Goal: Task Accomplishment & Management: Complete application form

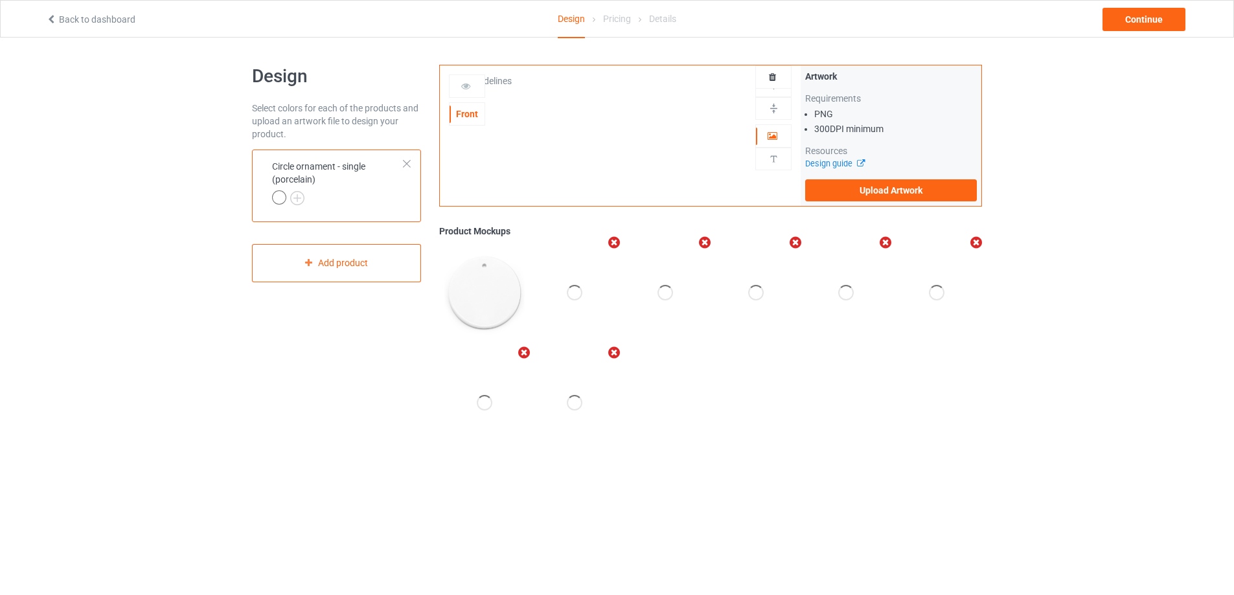
click at [409, 166] on div at bounding box center [406, 163] width 9 height 9
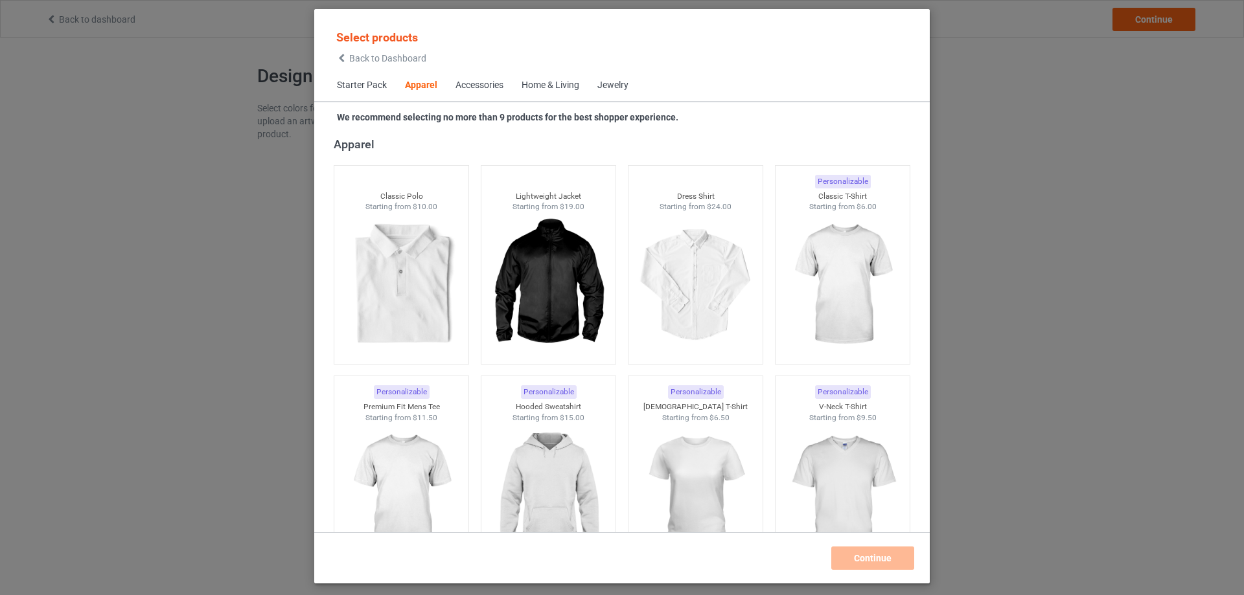
click at [556, 80] on div "Home & Living" at bounding box center [550, 85] width 58 height 13
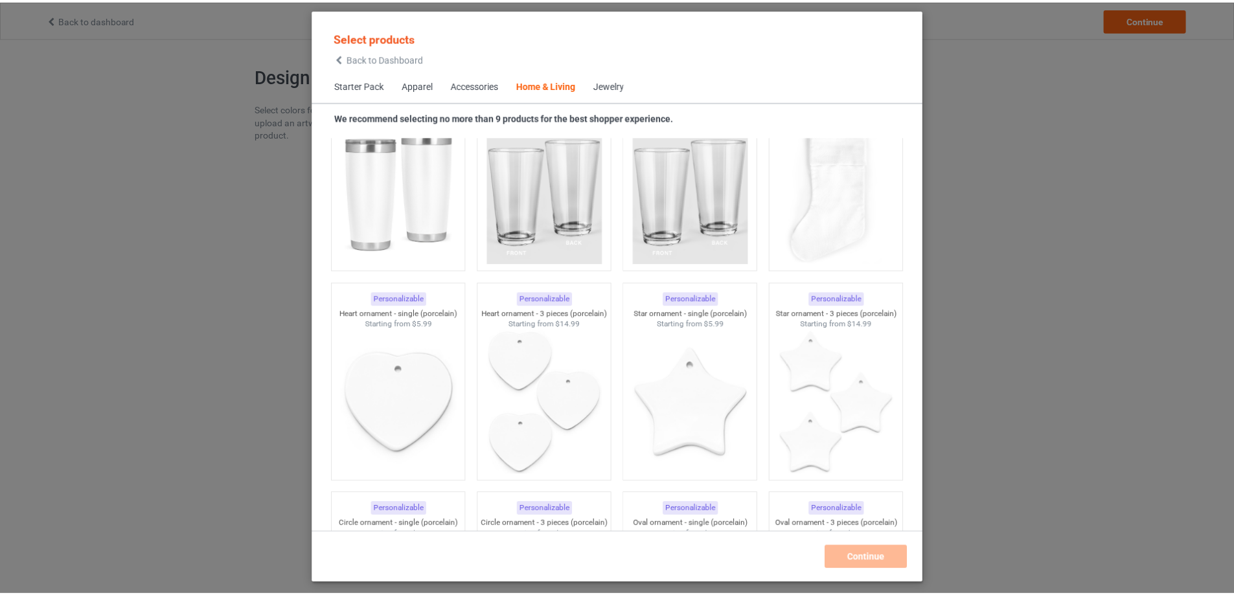
scroll to position [9728, 0]
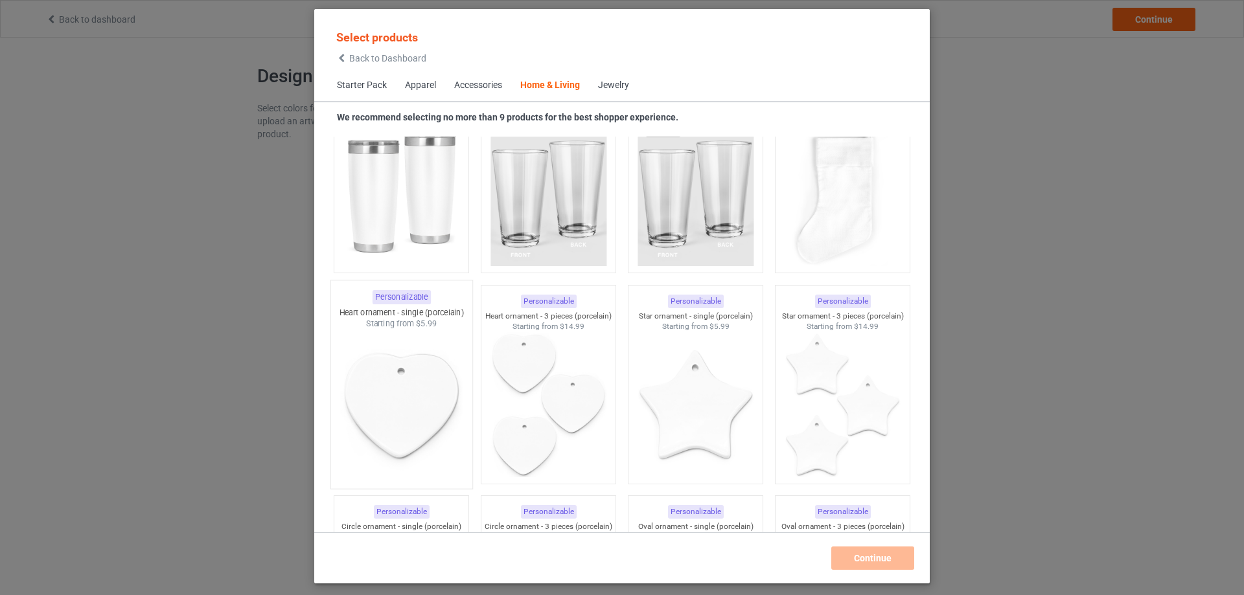
click at [422, 396] on img at bounding box center [401, 406] width 122 height 152
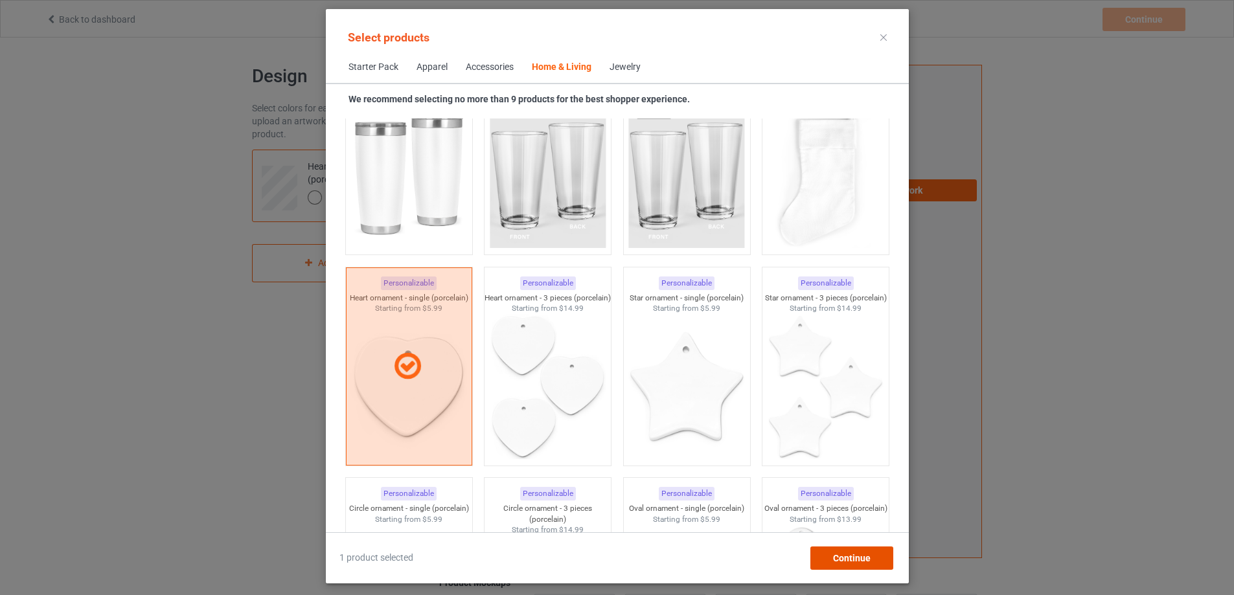
click at [838, 554] on div "Continue" at bounding box center [851, 558] width 83 height 23
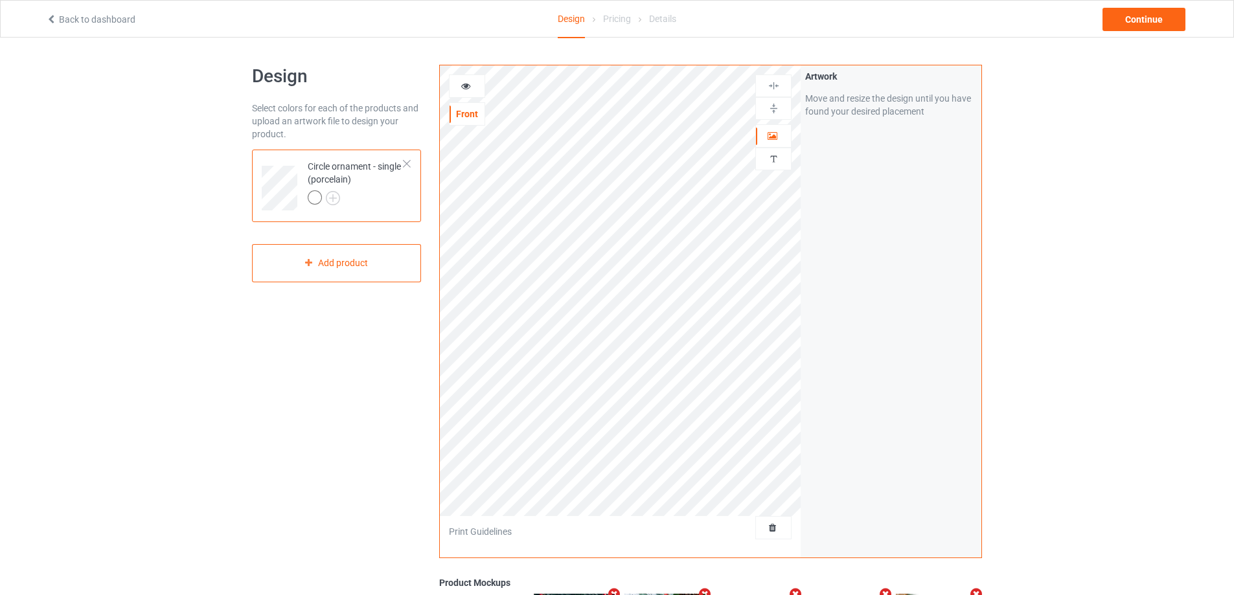
click at [404, 161] on div at bounding box center [406, 163] width 9 height 9
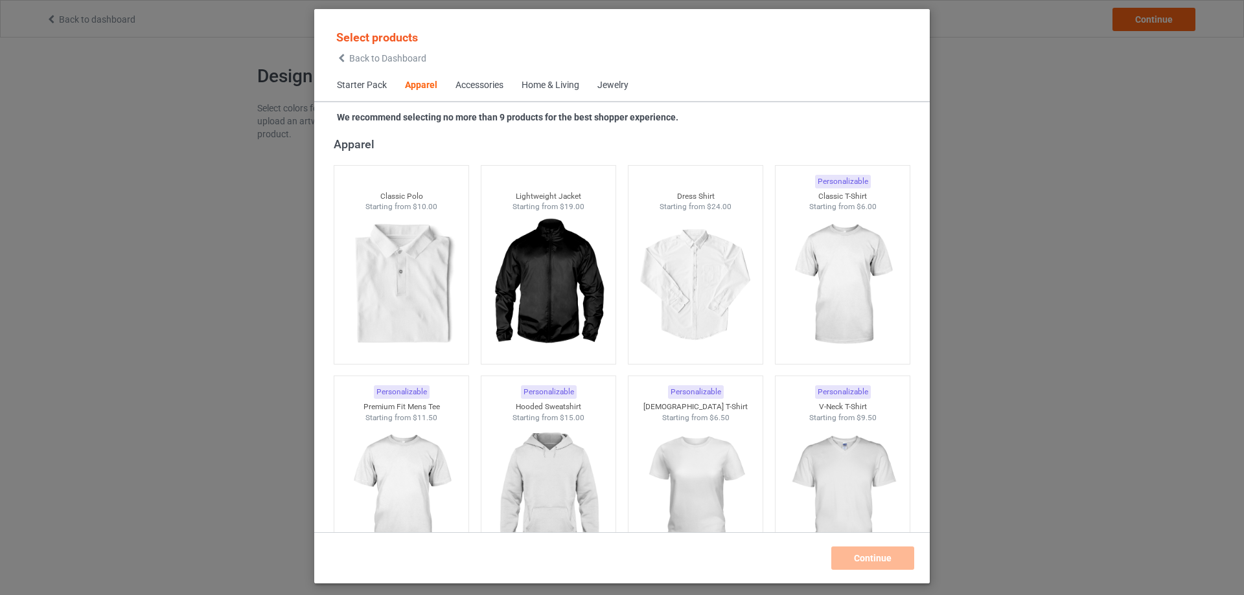
click at [558, 88] on div "Home & Living" at bounding box center [550, 85] width 58 height 13
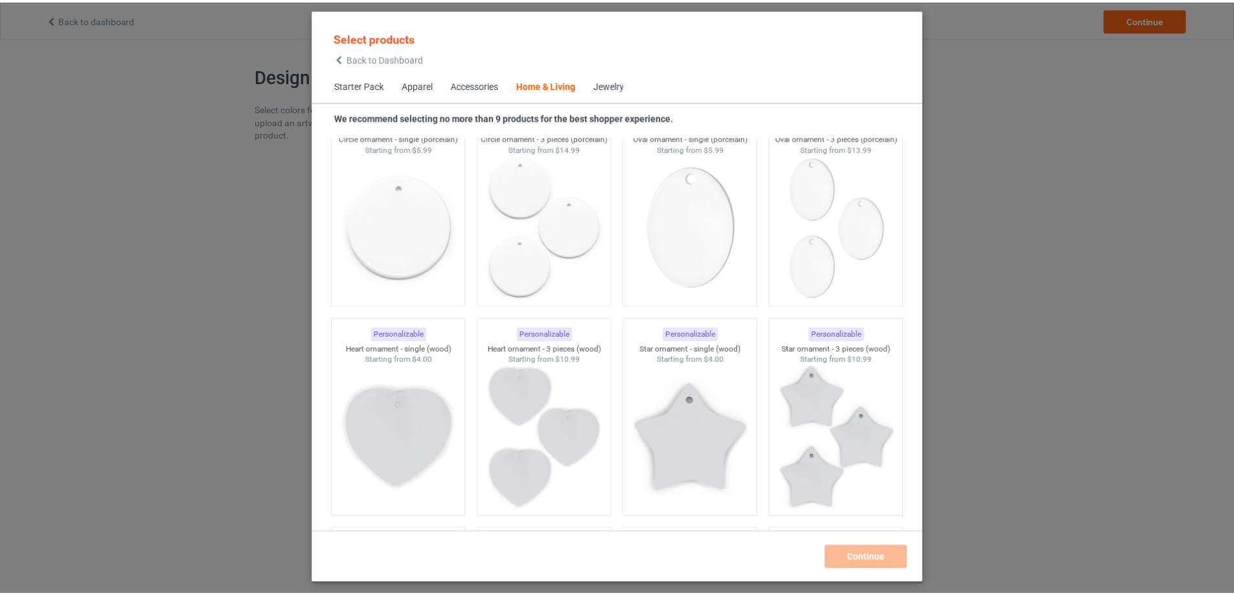
scroll to position [9857, 0]
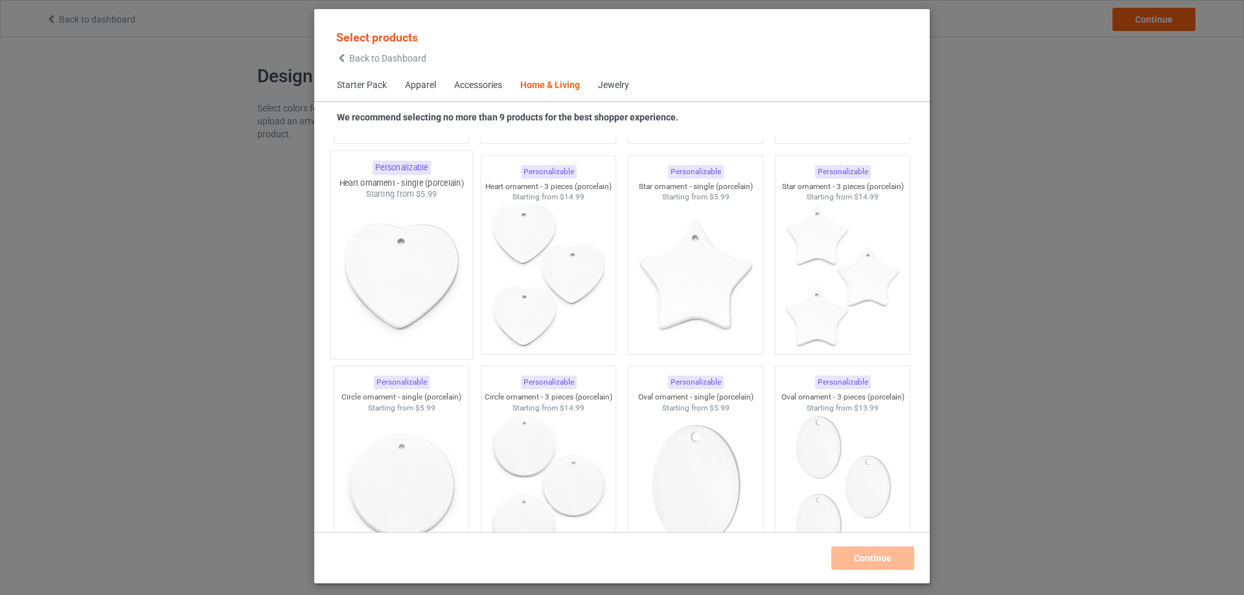
click at [410, 277] on img at bounding box center [401, 276] width 122 height 152
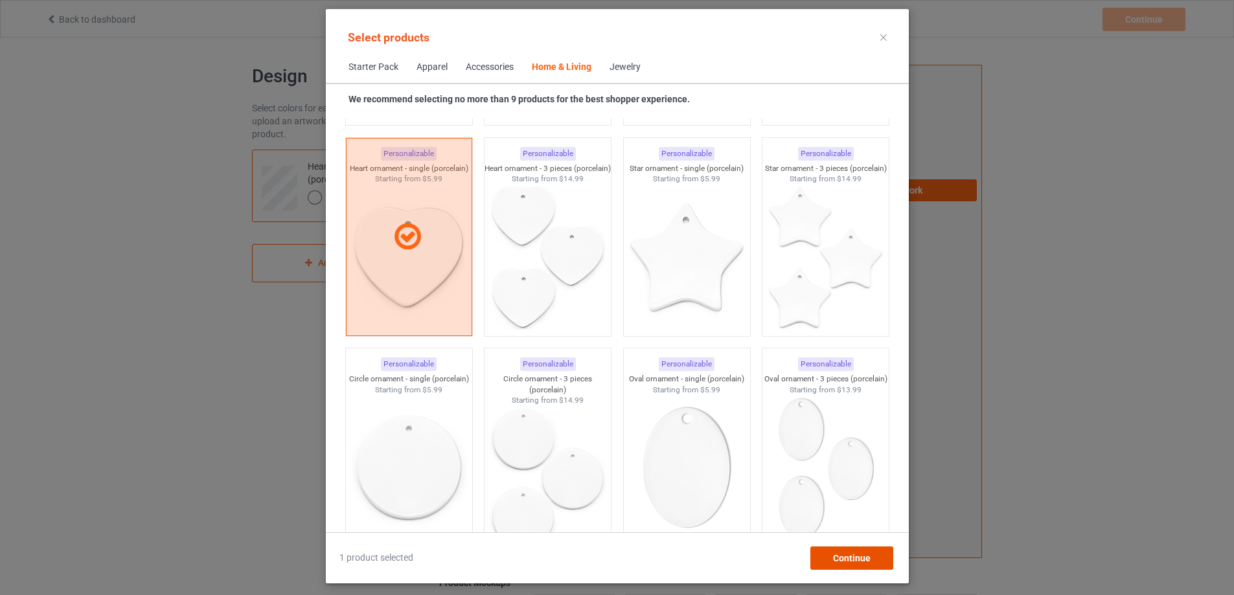
click at [869, 555] on span "Continue" at bounding box center [851, 558] width 38 height 10
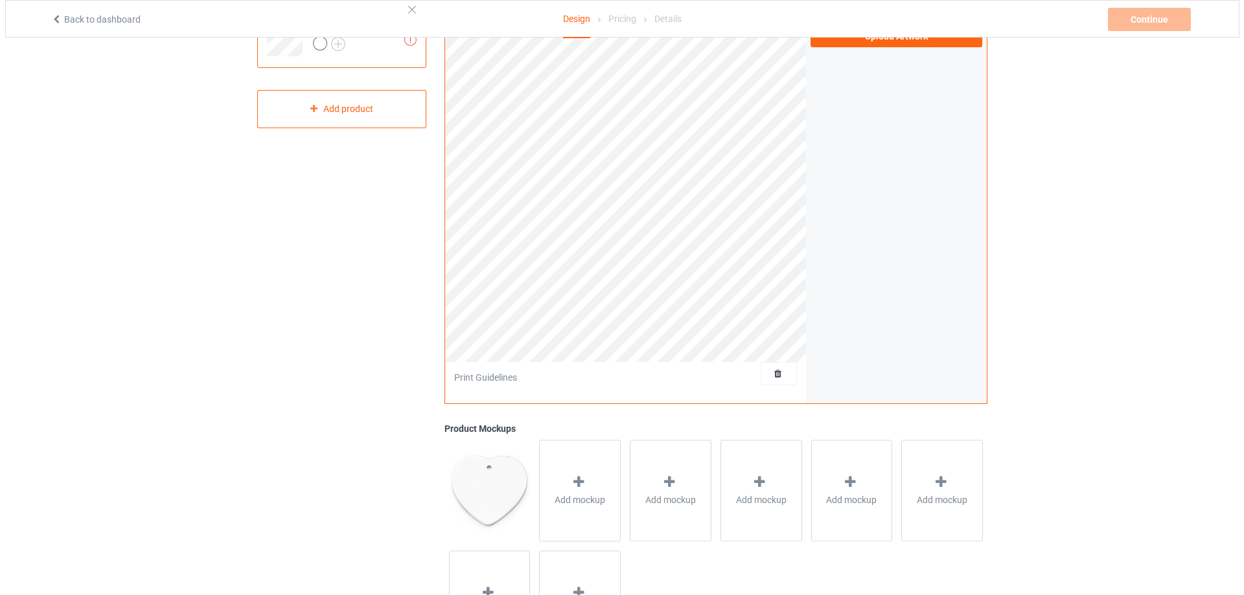
scroll to position [244, 0]
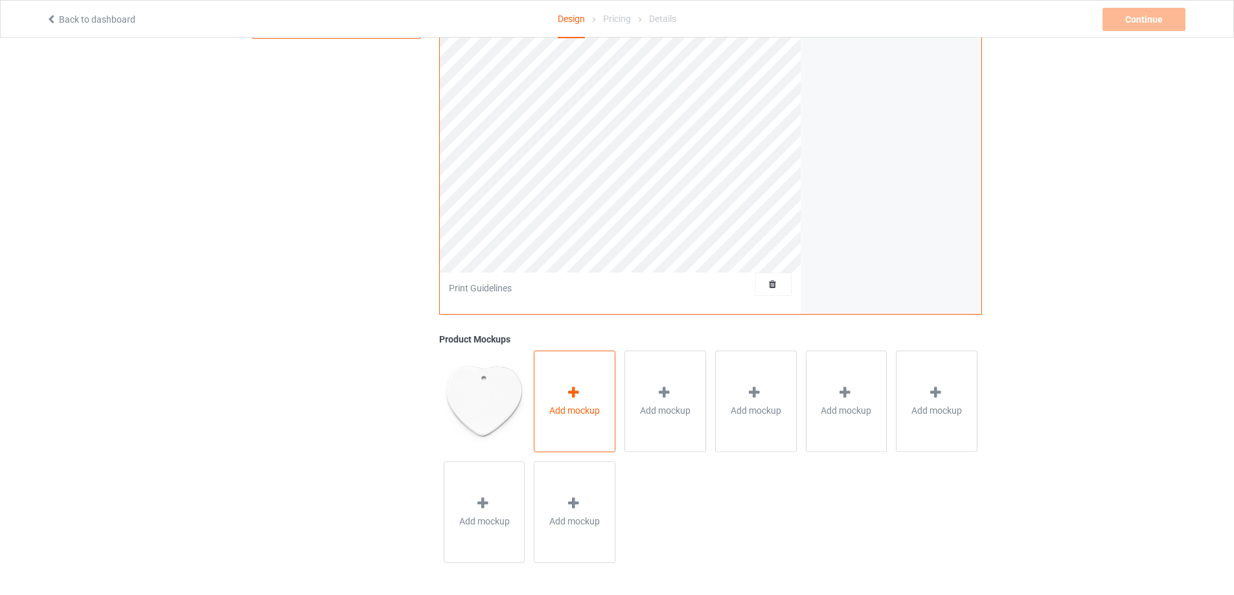
click at [566, 395] on icon at bounding box center [573, 393] width 16 height 14
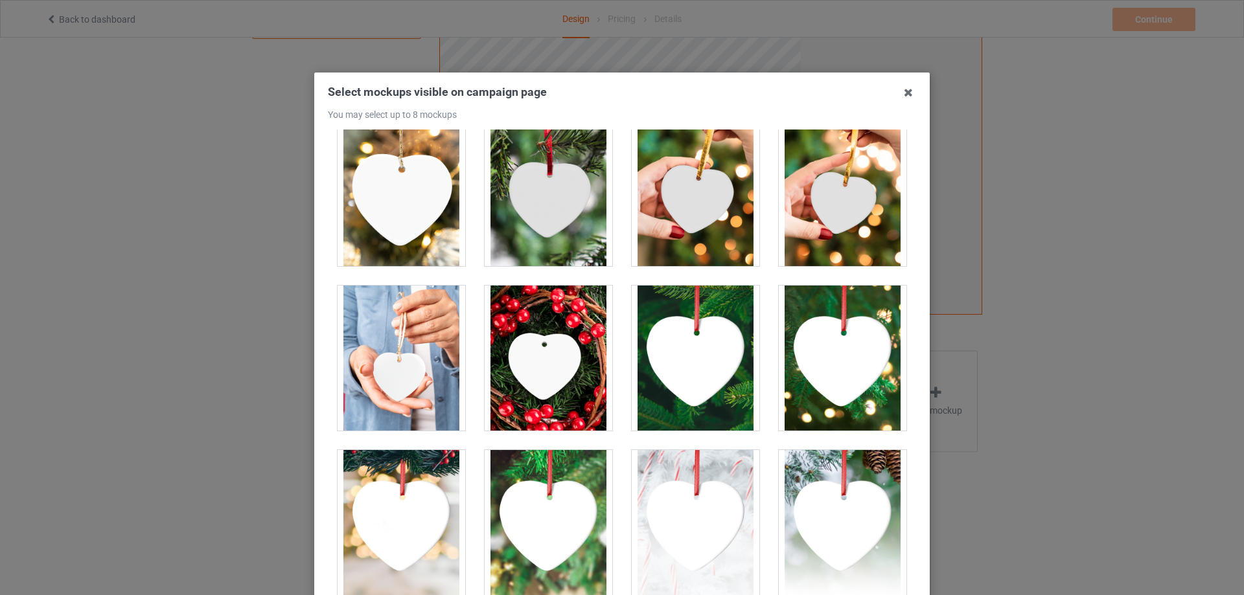
scroll to position [194, 0]
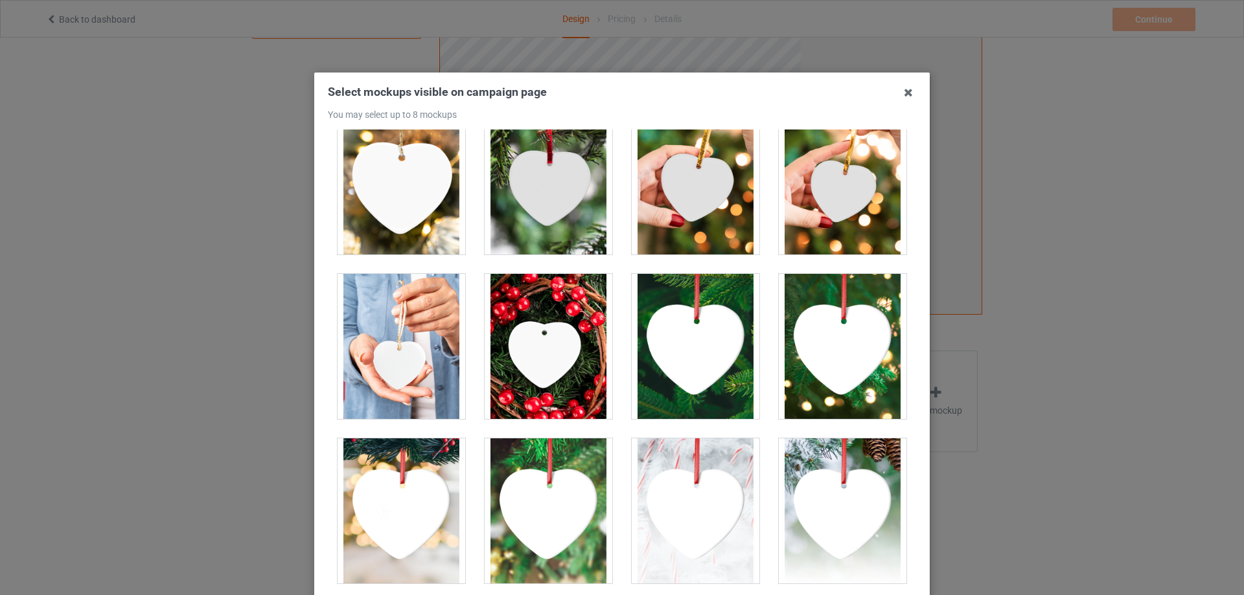
click at [384, 481] on div at bounding box center [401, 510] width 128 height 145
click at [819, 495] on div at bounding box center [843, 510] width 128 height 145
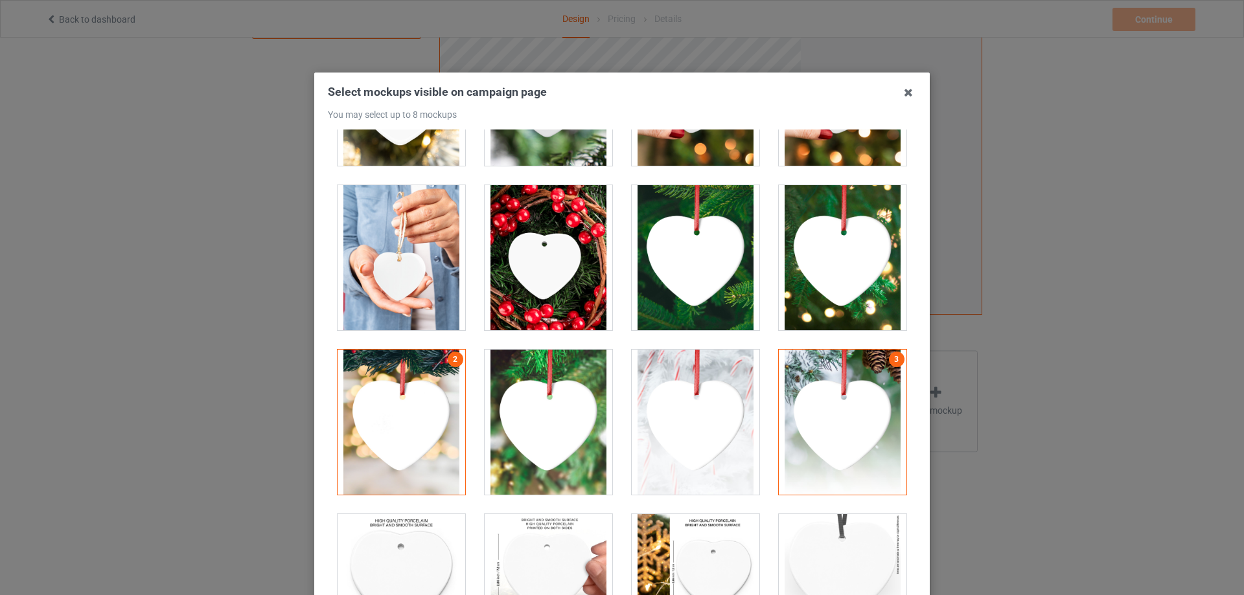
scroll to position [511, 0]
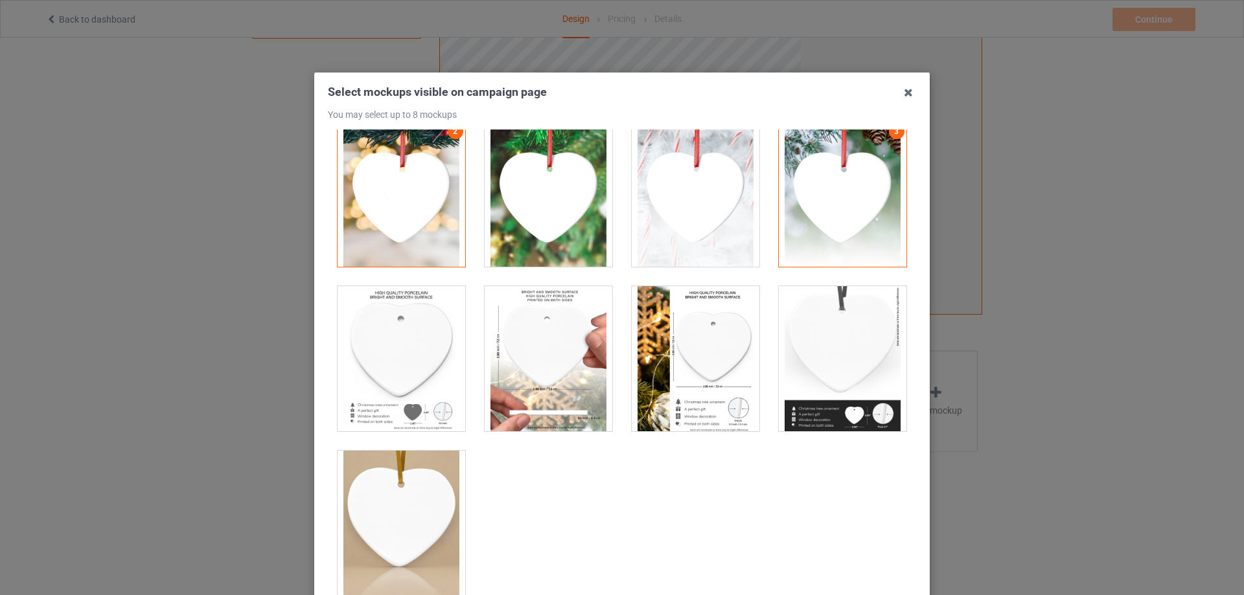
click at [444, 508] on div at bounding box center [401, 523] width 128 height 145
click at [432, 370] on div at bounding box center [401, 358] width 128 height 145
drag, startPoint x: 549, startPoint y: 374, endPoint x: 563, endPoint y: 375, distance: 14.9
click at [550, 374] on div at bounding box center [548, 358] width 128 height 145
click at [700, 378] on div at bounding box center [695, 358] width 128 height 145
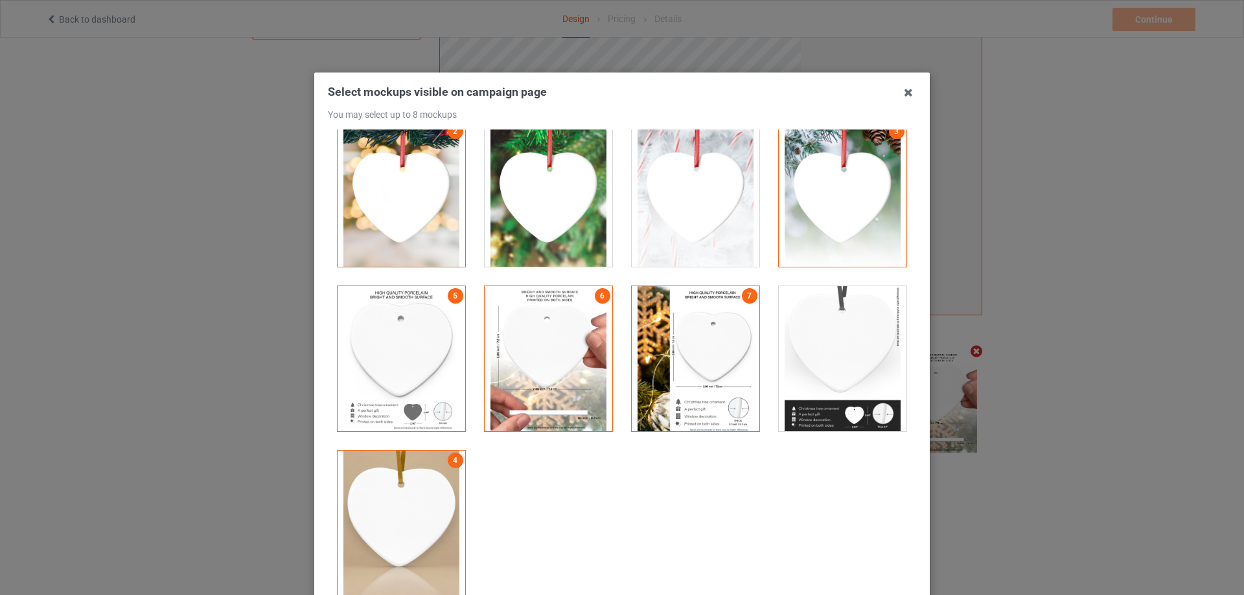
click at [819, 379] on div at bounding box center [843, 358] width 128 height 145
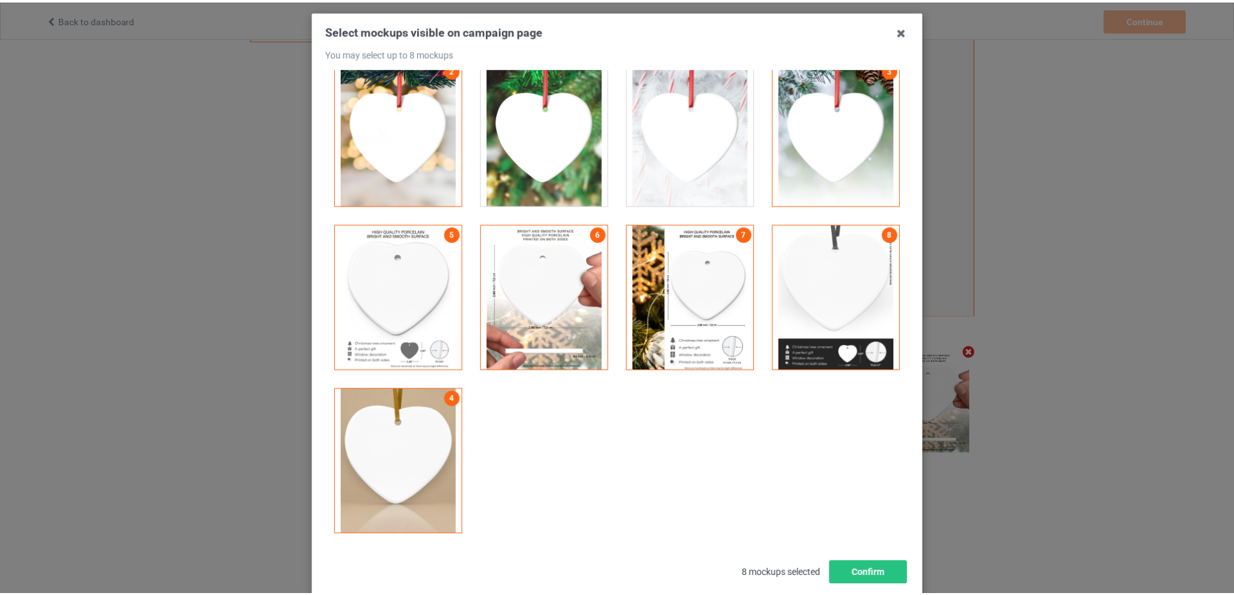
scroll to position [142, 0]
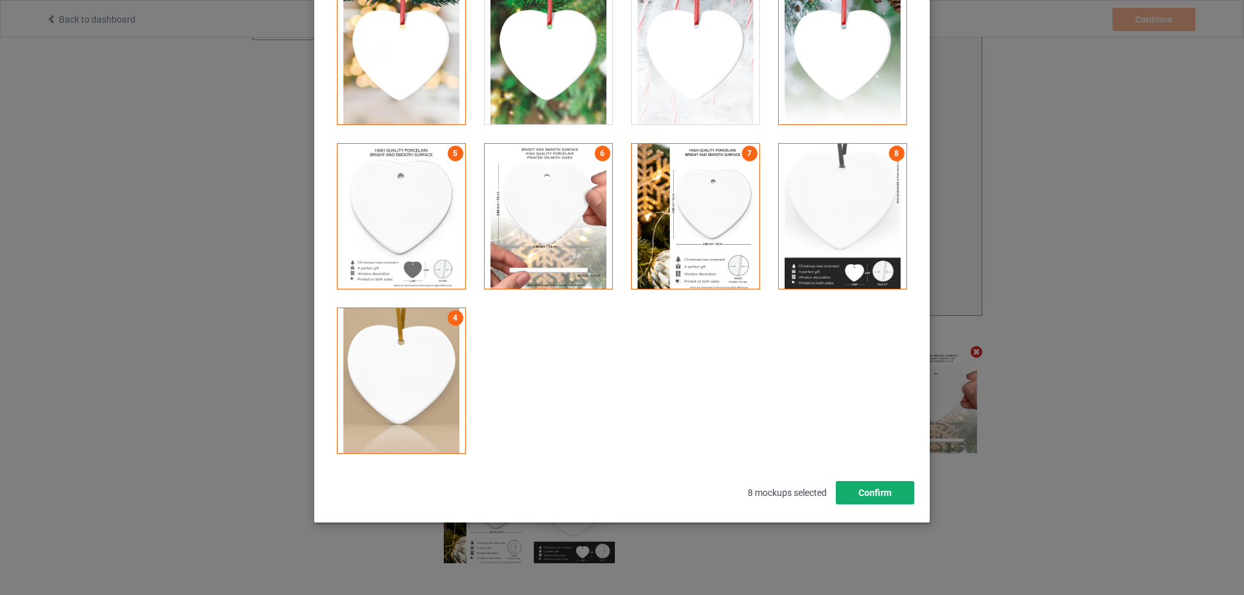
click at [879, 485] on button "Confirm" at bounding box center [875, 492] width 78 height 23
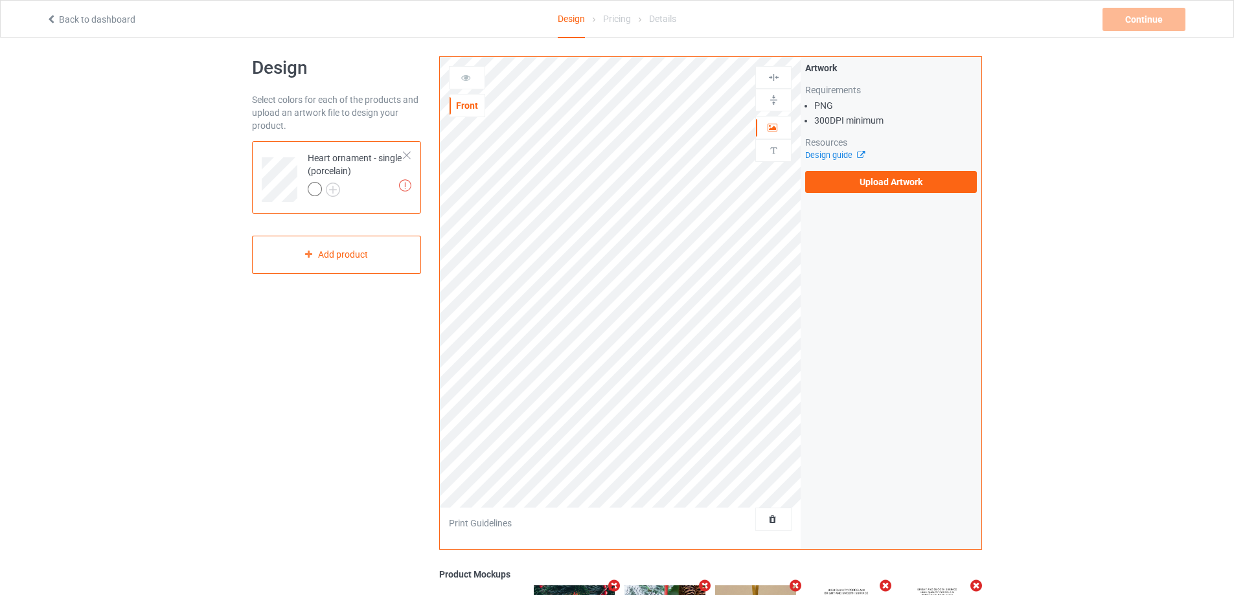
scroll to position [0, 0]
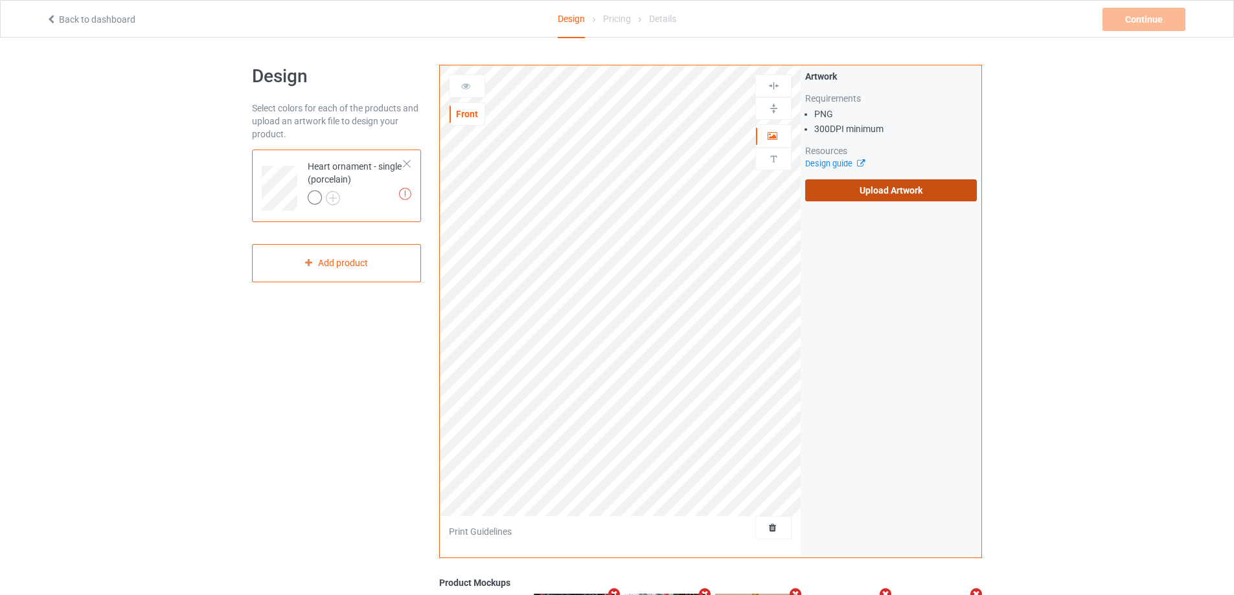
click at [861, 198] on label "Upload Artwork" at bounding box center [891, 190] width 172 height 22
click at [0, 0] on input "Upload Artwork" at bounding box center [0, 0] width 0 height 0
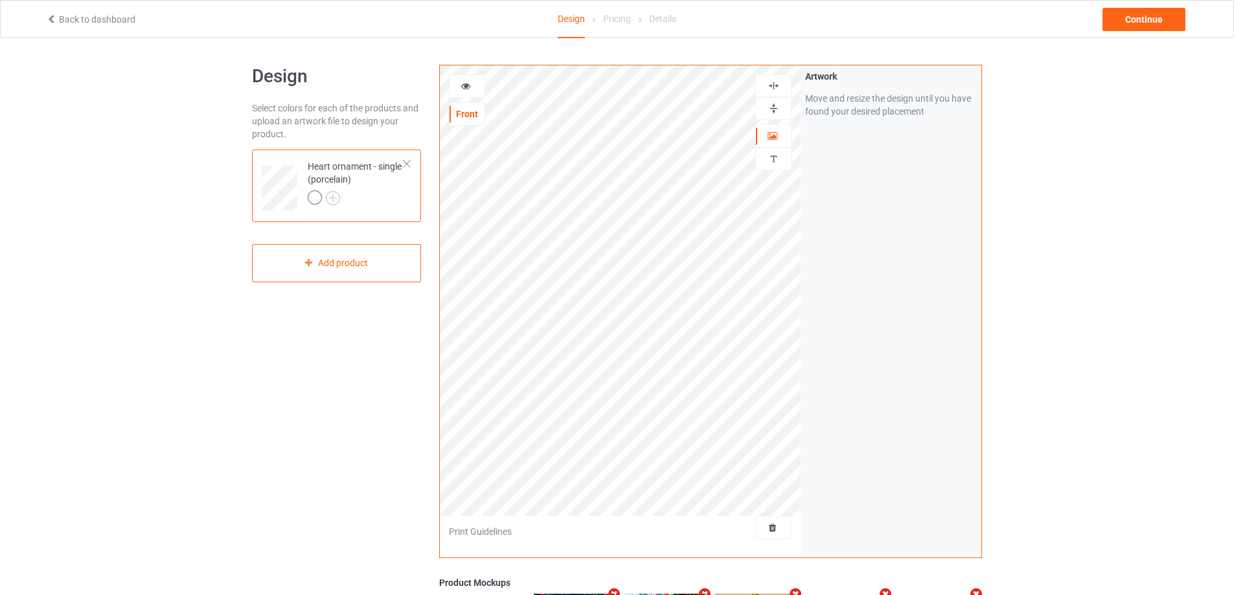
click at [780, 107] on div at bounding box center [773, 108] width 35 height 12
click at [775, 87] on img at bounding box center [774, 86] width 12 height 12
click at [775, 108] on img at bounding box center [774, 108] width 12 height 12
click at [777, 84] on img at bounding box center [774, 86] width 12 height 12
click at [777, 83] on img at bounding box center [774, 86] width 12 height 12
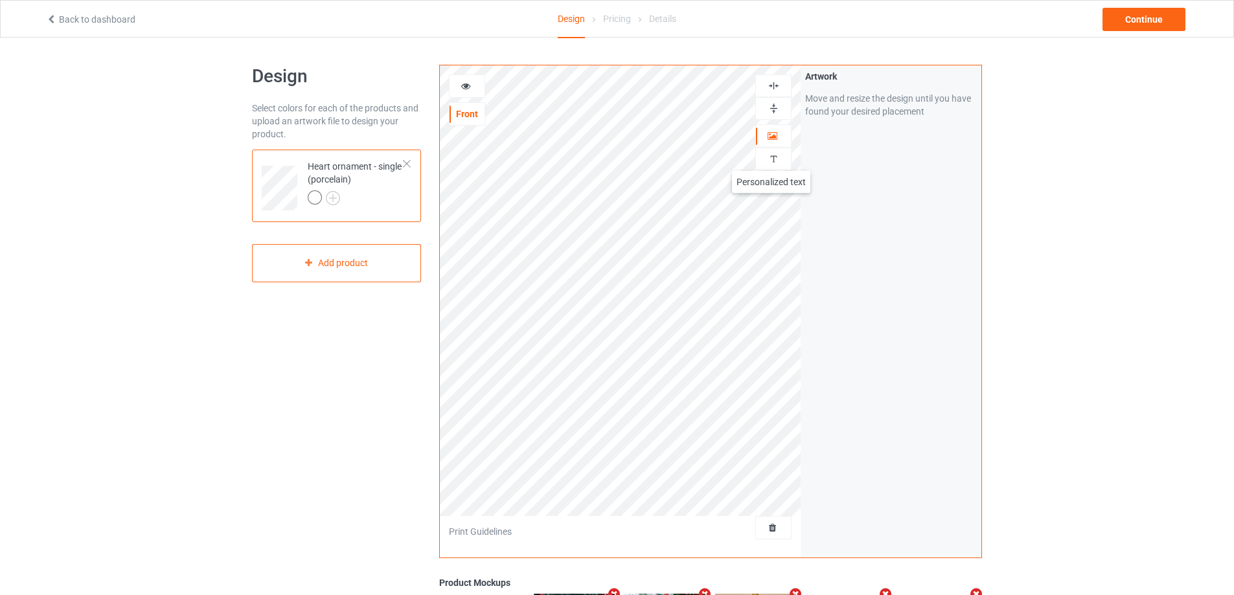
click at [771, 158] on img at bounding box center [774, 159] width 12 height 12
click at [884, 100] on div "Add text" at bounding box center [891, 98] width 172 height 23
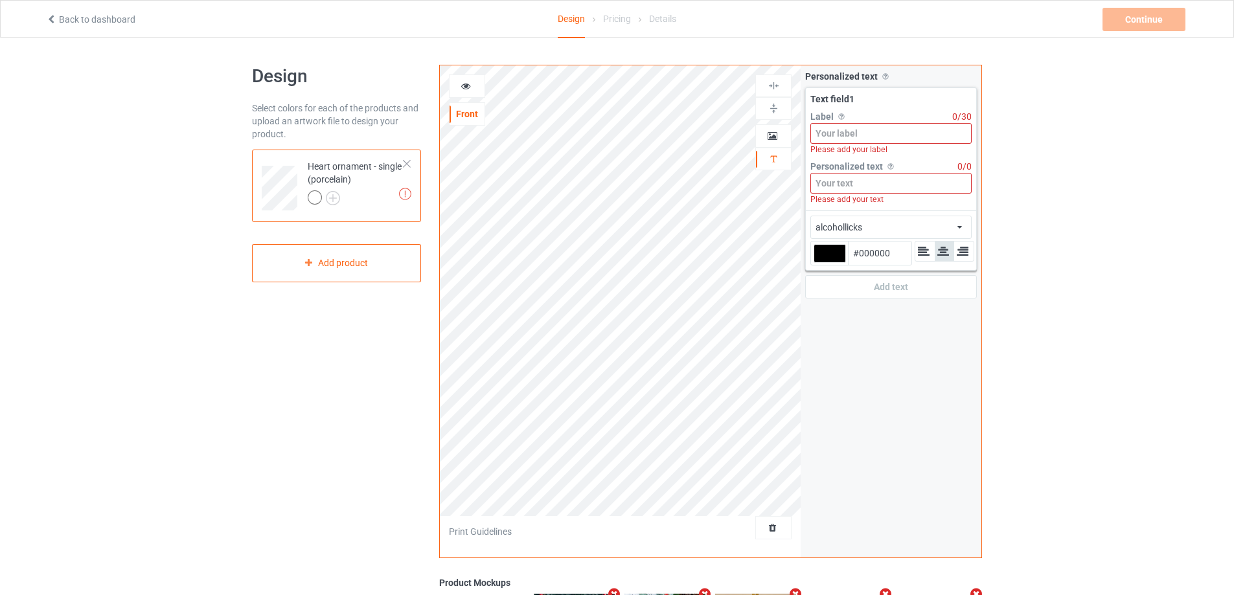
click at [883, 137] on input at bounding box center [890, 133] width 161 height 21
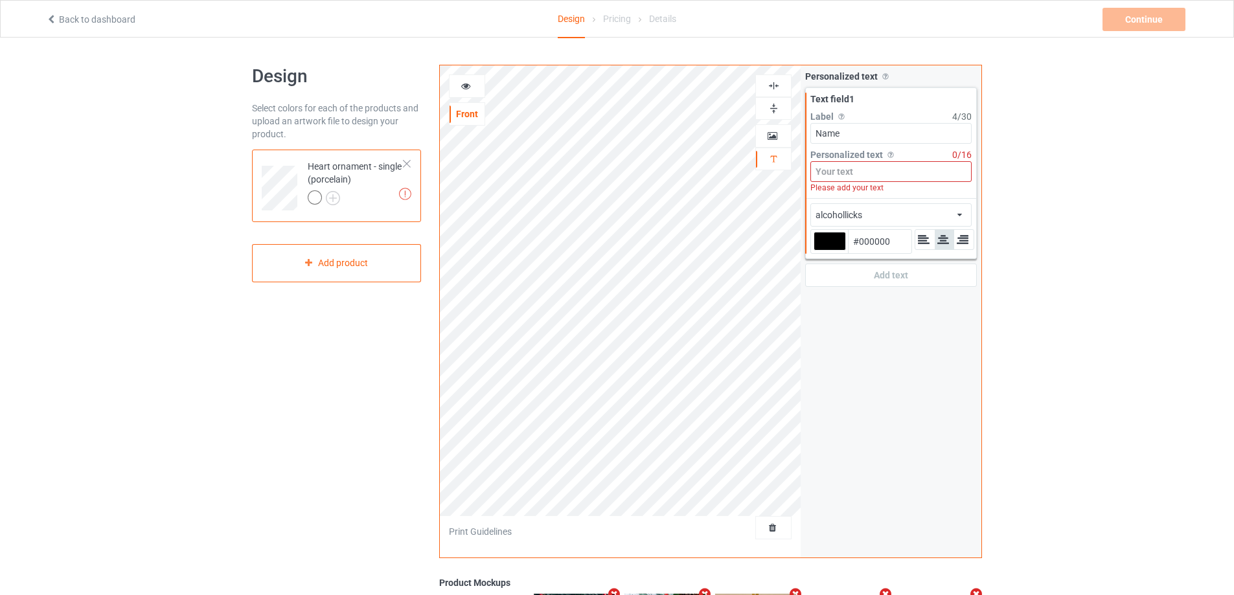
type input "Name"
click at [867, 172] on input at bounding box center [890, 171] width 161 height 21
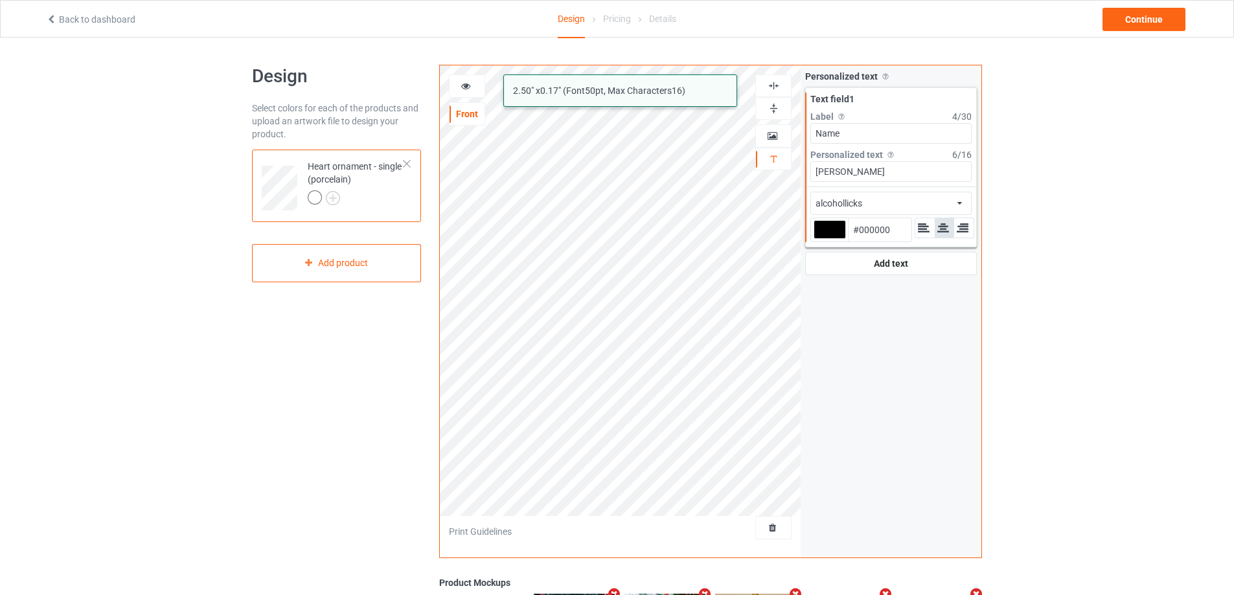
type input "[PERSON_NAME]"
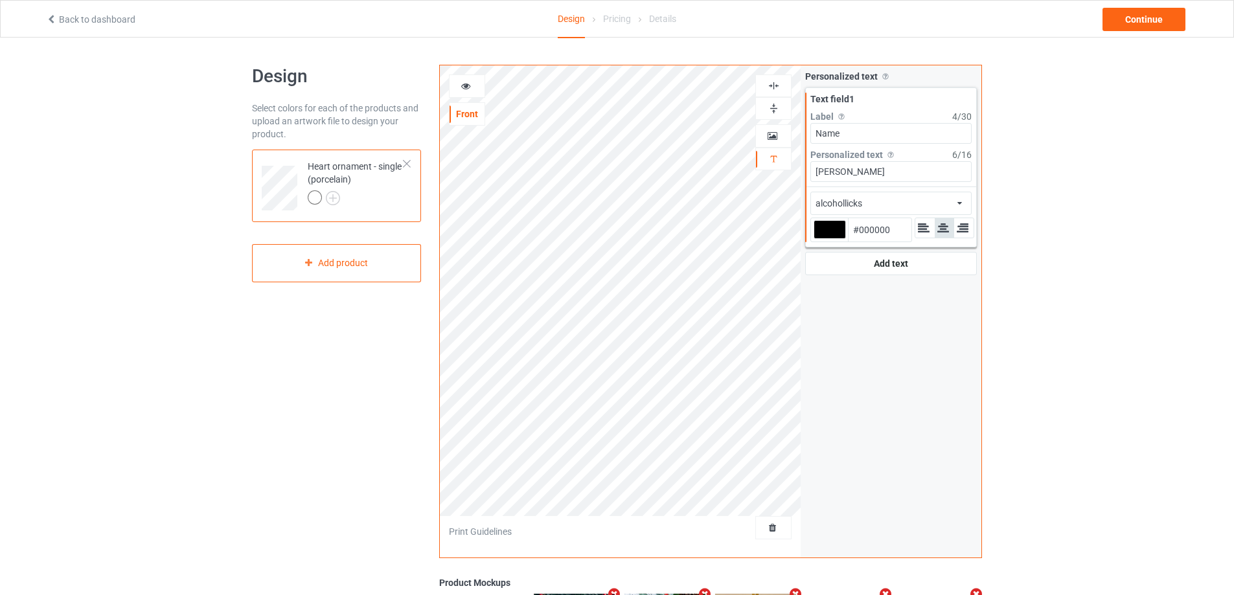
click at [921, 201] on div "alcohollicks african airstream aladdin alcohollicks [PERSON_NAME] almontesnow a…" at bounding box center [890, 203] width 161 height 23
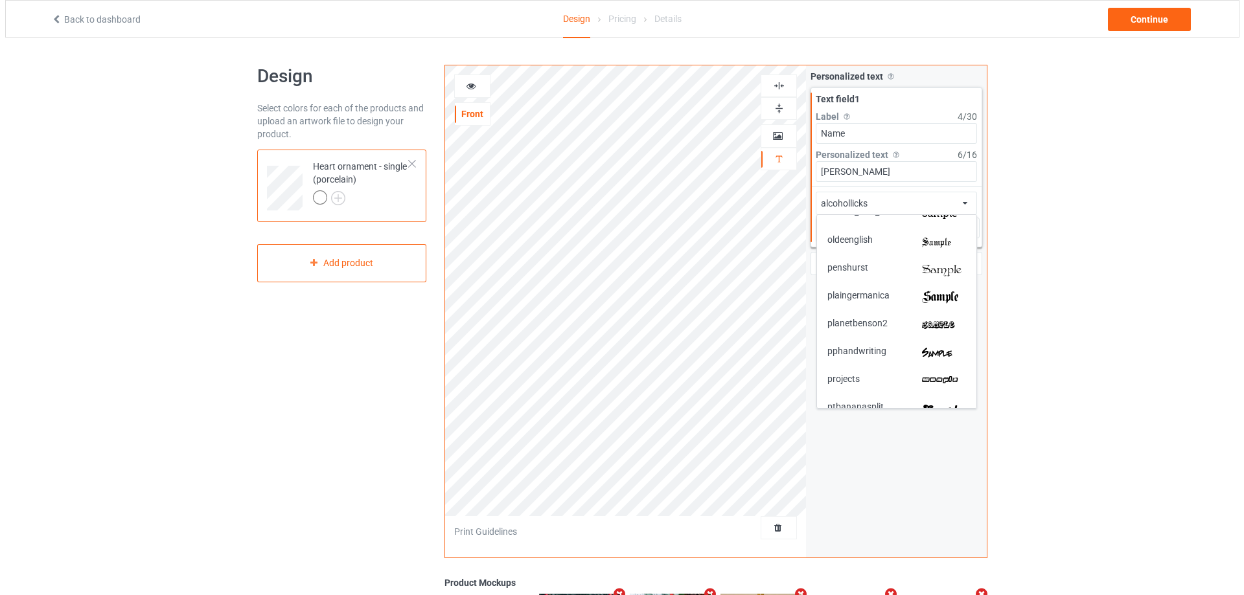
scroll to position [2332, 0]
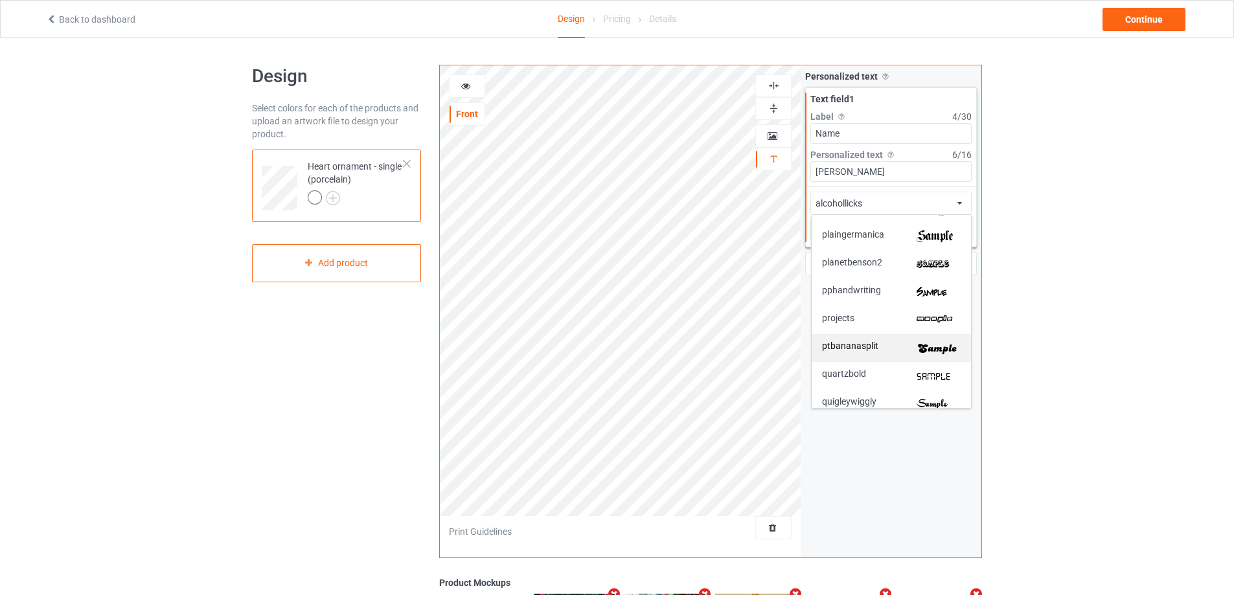
click at [939, 353] on img at bounding box center [938, 348] width 44 height 14
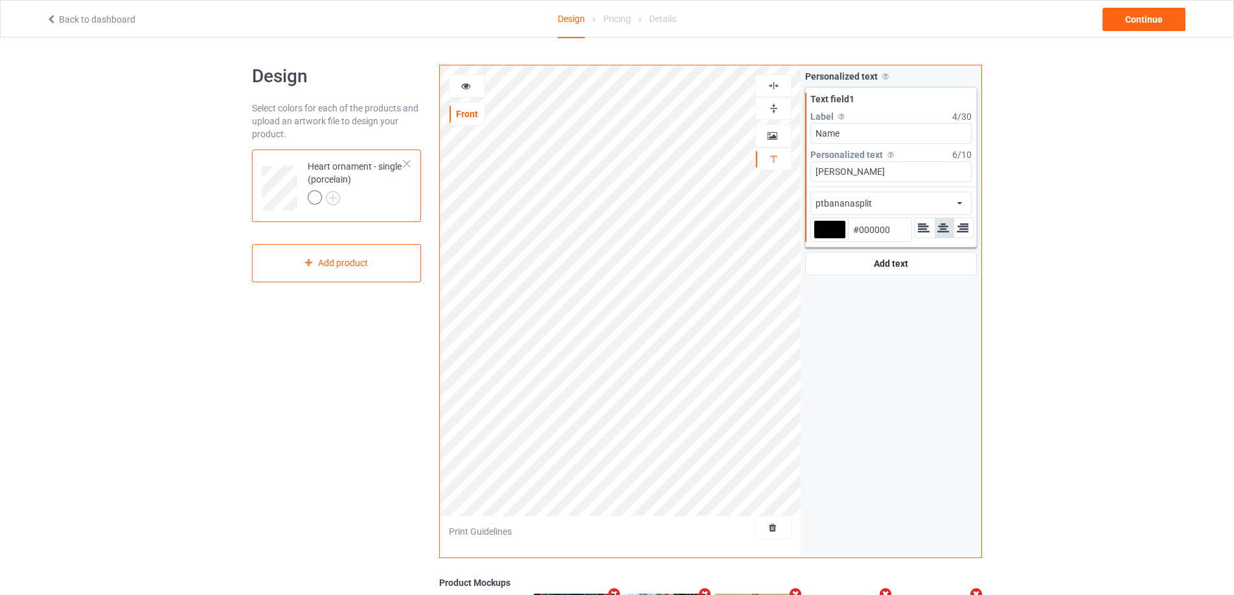
click at [831, 230] on div at bounding box center [829, 229] width 32 height 19
click at [831, 239] on input "#000000" at bounding box center [829, 247] width 32 height 17
type input "#de1921"
type input "#DE1921"
type input "#de1921"
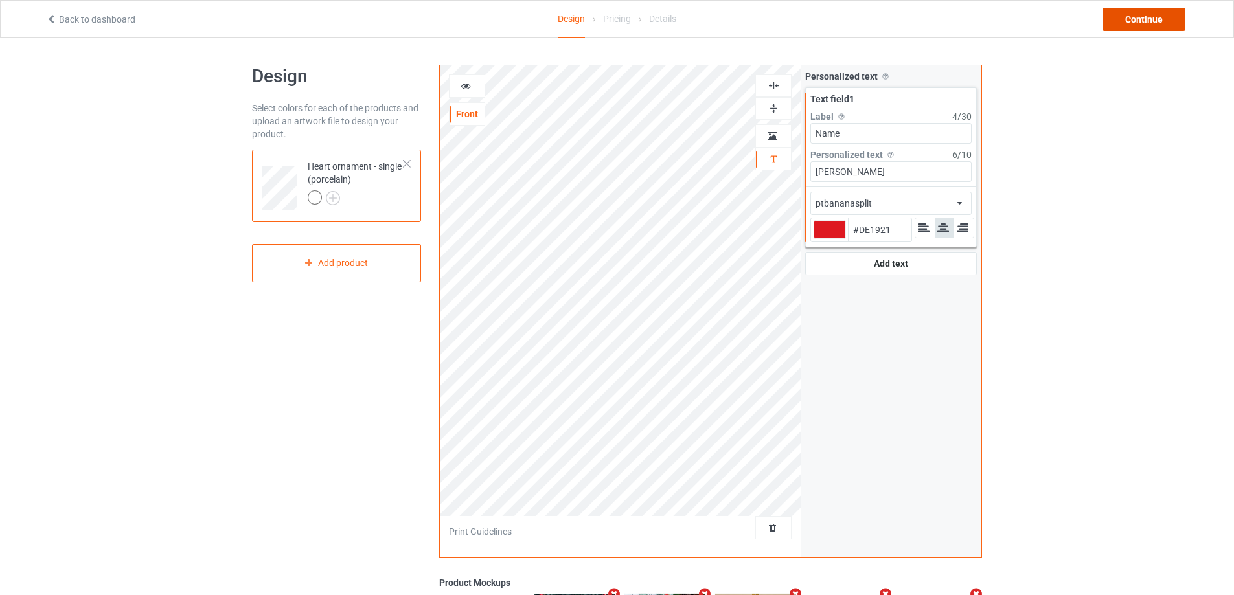
click at [1156, 17] on div "Continue" at bounding box center [1143, 19] width 83 height 23
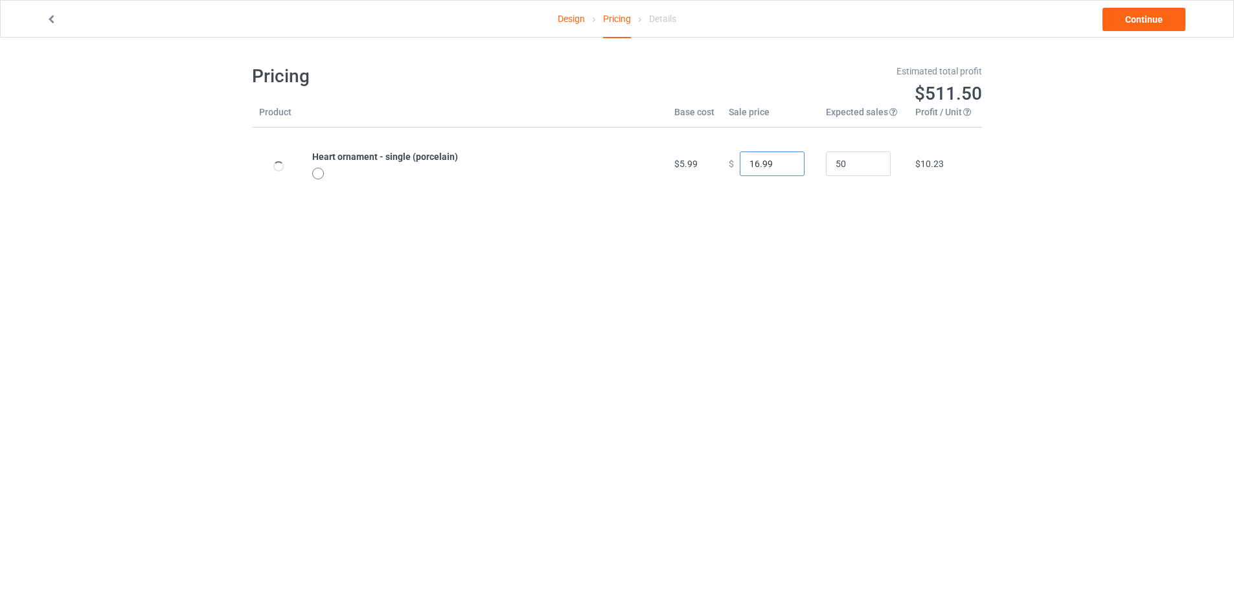
drag, startPoint x: 768, startPoint y: 165, endPoint x: 644, endPoint y: 137, distance: 127.6
click at [661, 150] on tr "Heart ornament - single (porcelain) $5.99 $ 16.99 50 $10.23" at bounding box center [617, 164] width 730 height 73
drag, startPoint x: 768, startPoint y: 163, endPoint x: 700, endPoint y: 162, distance: 68.0
click at [700, 162] on tr "Heart ornament - single (porcelain) $5.99 $ 23.95 50 $16.70" at bounding box center [617, 164] width 730 height 73
drag, startPoint x: 769, startPoint y: 161, endPoint x: 644, endPoint y: 155, distance: 124.5
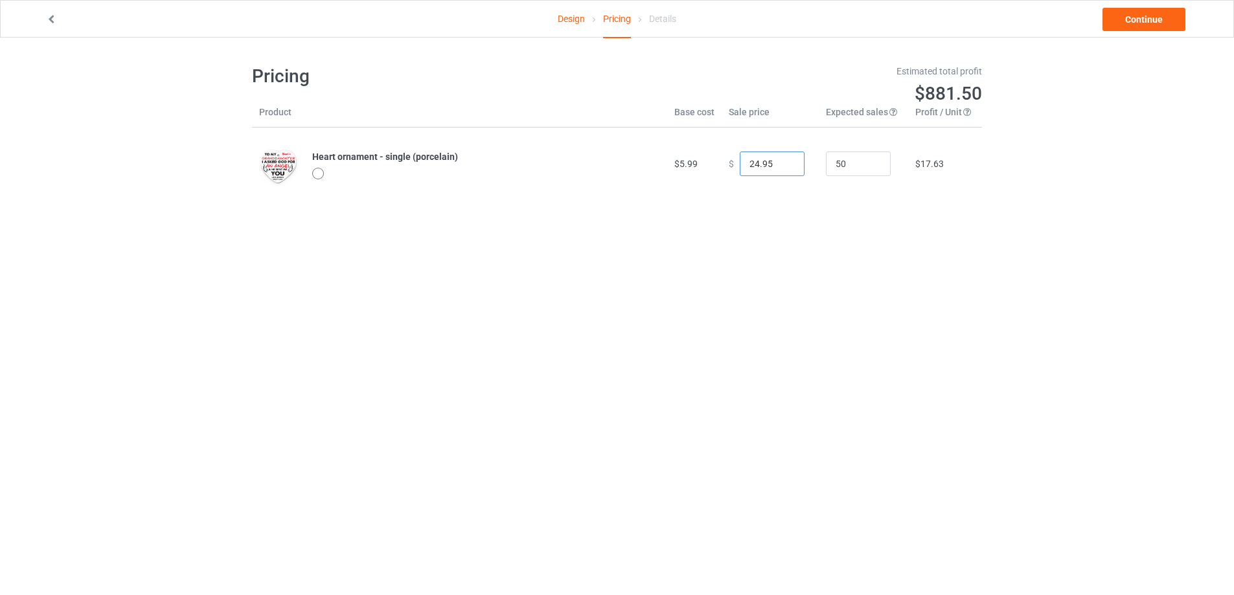
click at [651, 161] on tr "Heart ornament - single (porcelain) $5.99 $ 24.95 50 $17.63" at bounding box center [617, 164] width 730 height 73
type input "23.95"
click at [1135, 27] on link "Continue" at bounding box center [1143, 19] width 83 height 23
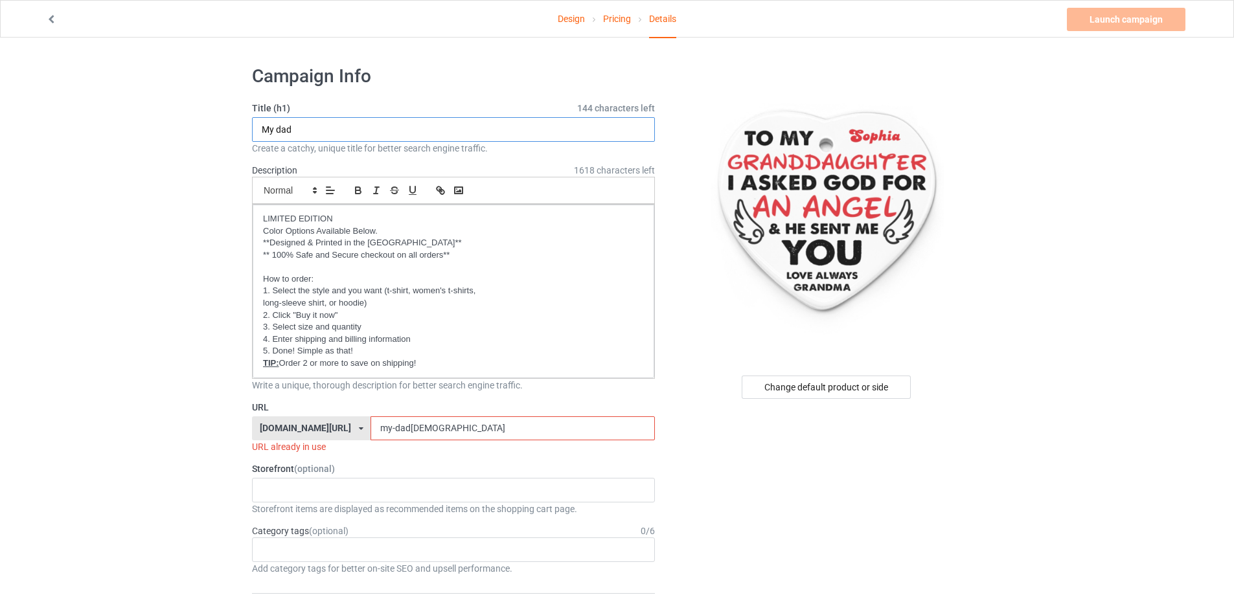
drag, startPoint x: 319, startPoint y: 129, endPoint x: 231, endPoint y: 119, distance: 88.7
paste input "đ"
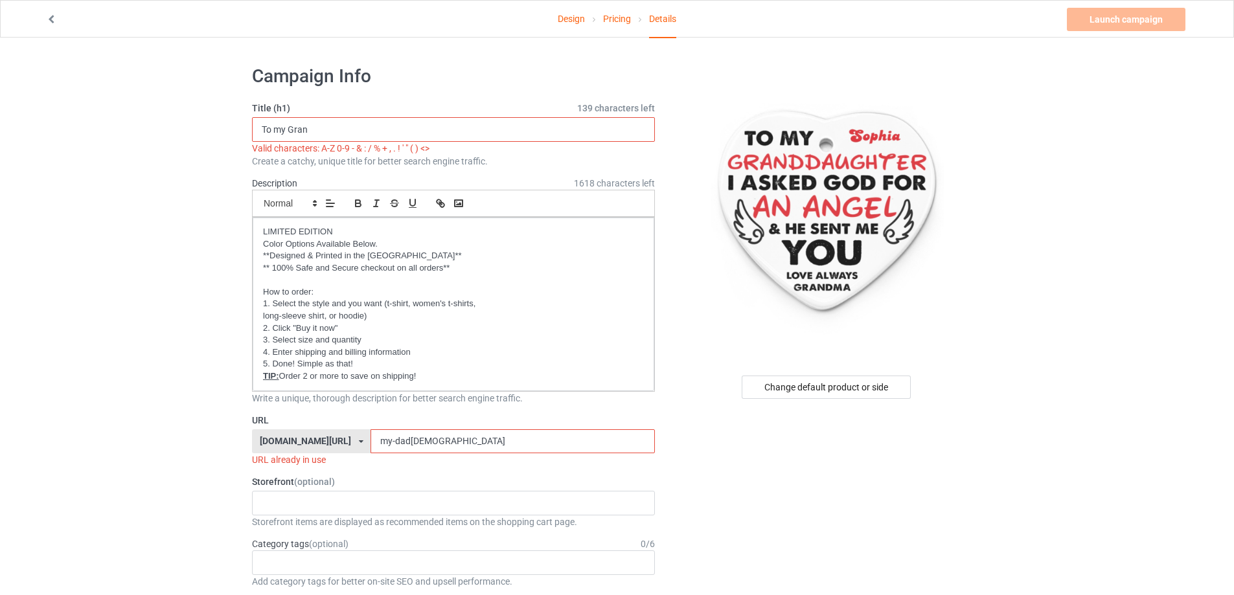
paste input "dd"
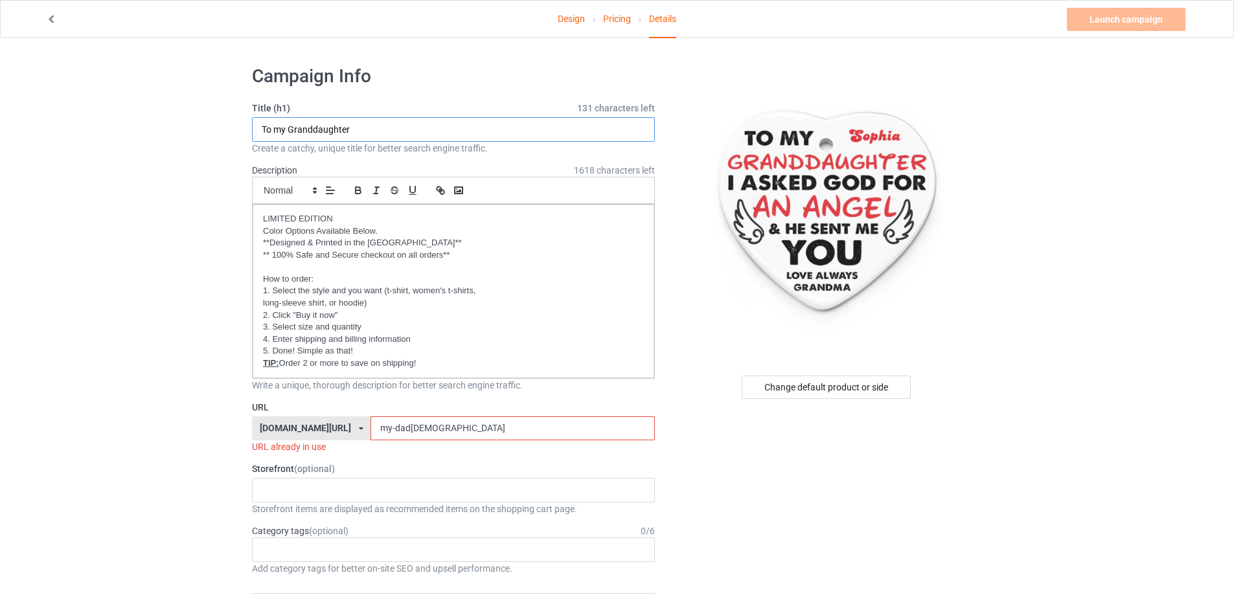
type input "To my Granddaughter"
drag, startPoint x: 431, startPoint y: 429, endPoint x: 267, endPoint y: 409, distance: 165.7
click at [269, 410] on div "URL [DOMAIN_NAME][URL] [DOMAIN_NAME][URL] [DOMAIN_NAME][URL] [DOMAIN_NAME][URL]…" at bounding box center [453, 427] width 403 height 53
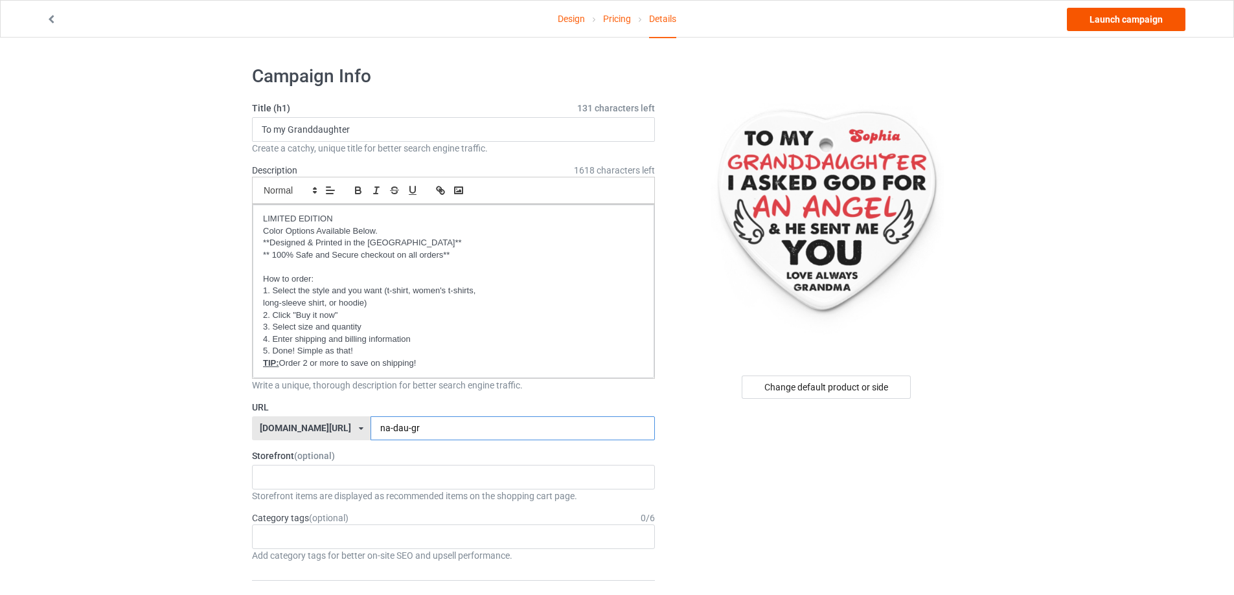
type input "na-dau-gr"
click at [1114, 19] on link "Launch campaign" at bounding box center [1126, 19] width 119 height 23
